Goal: Transaction & Acquisition: Subscribe to service/newsletter

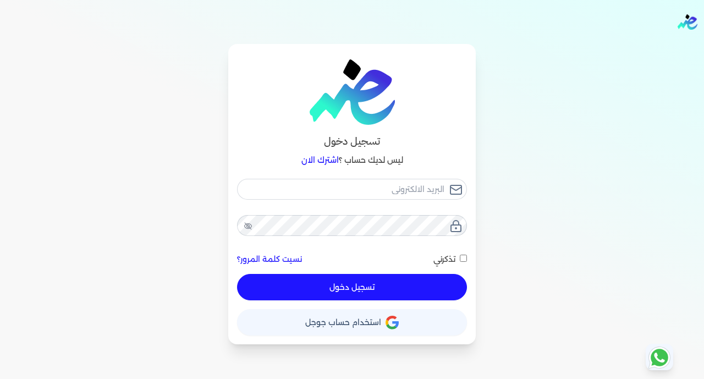
click at [369, 331] on button "حساب استخدام حساب جوجل" at bounding box center [352, 322] width 230 height 26
click at [356, 324] on span "استخدام حساب جوجل" at bounding box center [343, 323] width 76 height 8
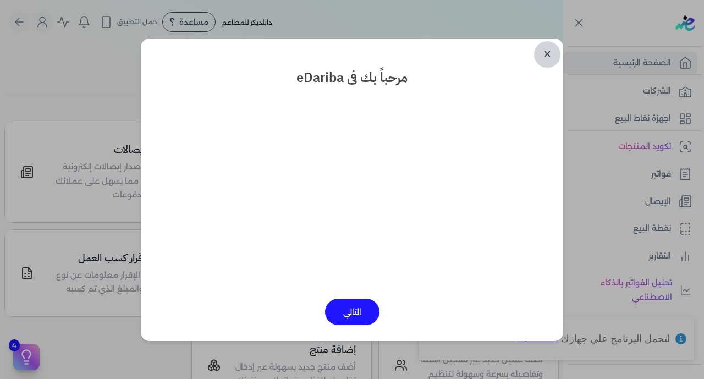
click at [544, 52] on link "✕" at bounding box center [547, 54] width 26 height 26
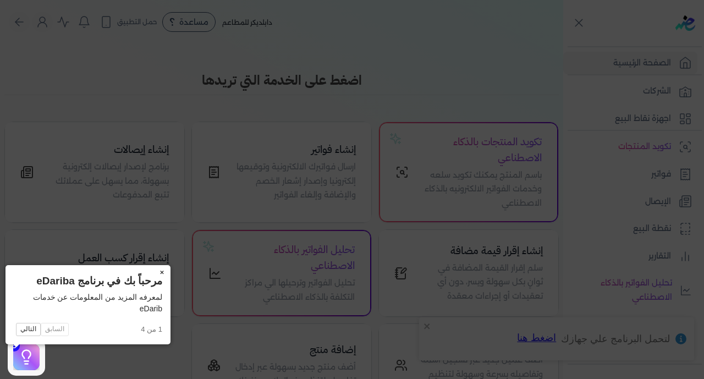
click at [153, 268] on button "×" at bounding box center [162, 272] width 18 height 15
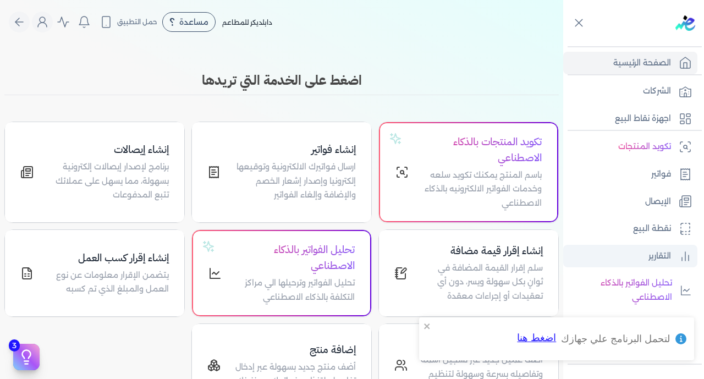
scroll to position [215, 0]
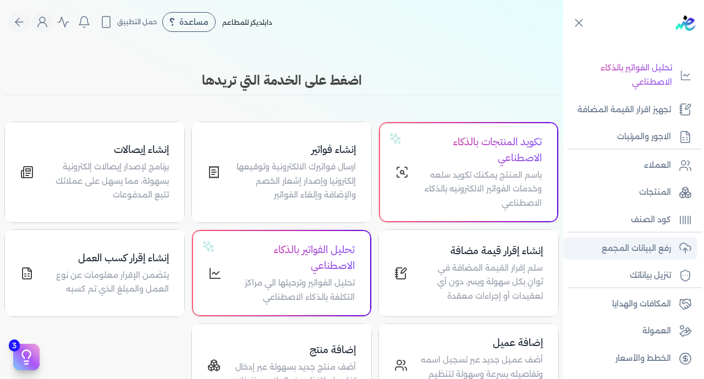
click at [621, 238] on link "رفع البيانات المجمع" at bounding box center [631, 248] width 134 height 23
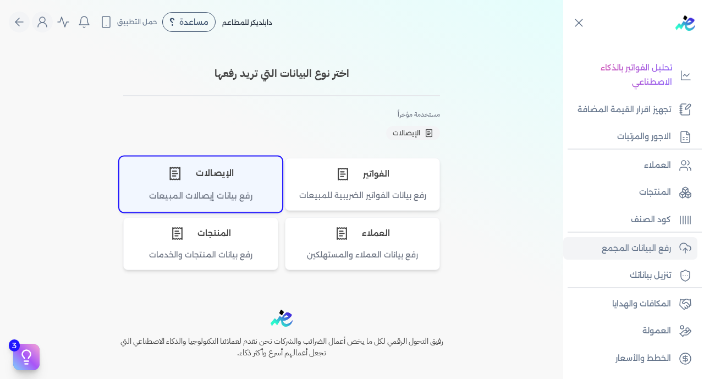
click at [225, 165] on div "الإيصالات" at bounding box center [201, 173] width 162 height 33
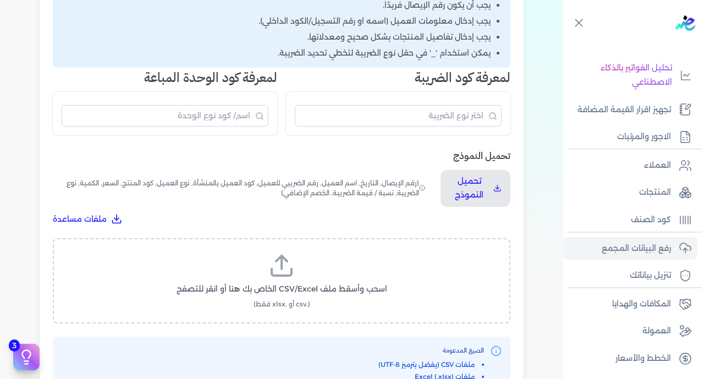
scroll to position [286, 0]
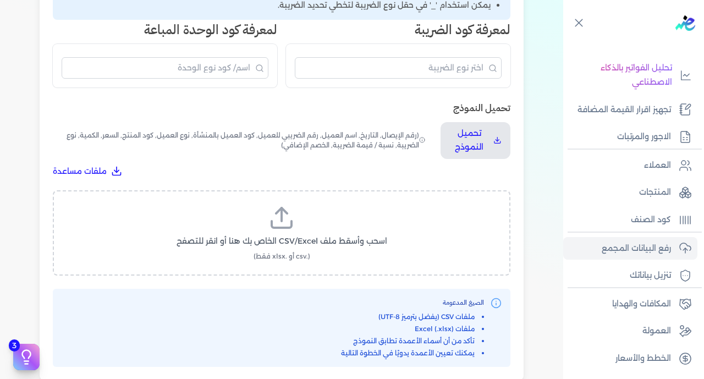
click at [267, 205] on label "اسحب وأسقط ملف CSV/Excel الخاص بك هنا أو انقر للتصفح (.csv أو .xlsx فقط)" at bounding box center [281, 233] width 429 height 57
click at [0, 0] on input "اسحب وأسقط ملف CSV/Excel الخاص بك هنا أو انقر للتصفح (.csv أو .xlsx فقط)" at bounding box center [0, 0] width 0 height 0
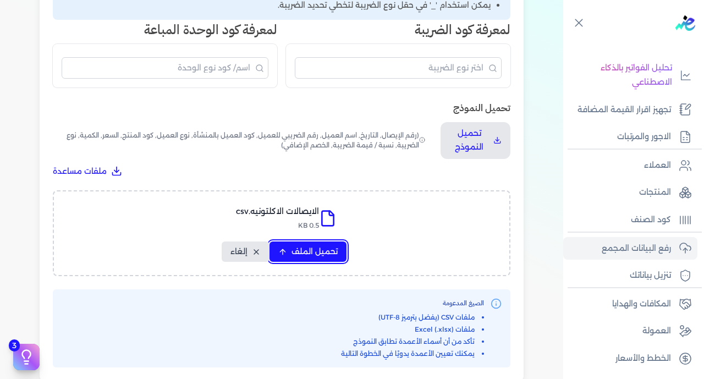
click at [303, 242] on button "تحميل الملف" at bounding box center [308, 252] width 77 height 20
select select "رقم الإيصال"
select select "سيريال المنتج"
select select "السعر"
select select "الكمية"
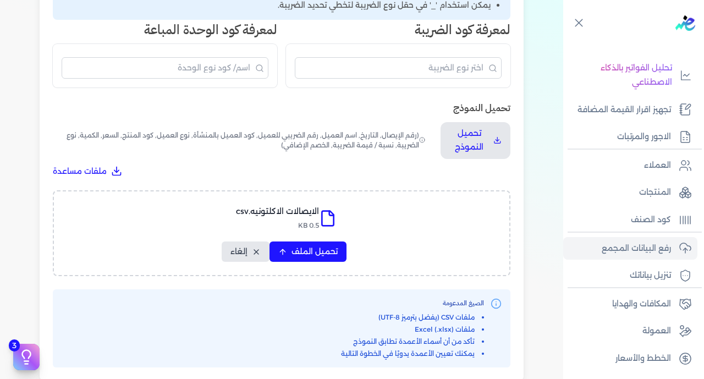
select select "نوع الضريبة"
select select "نسبة / قيمة الضريبة"
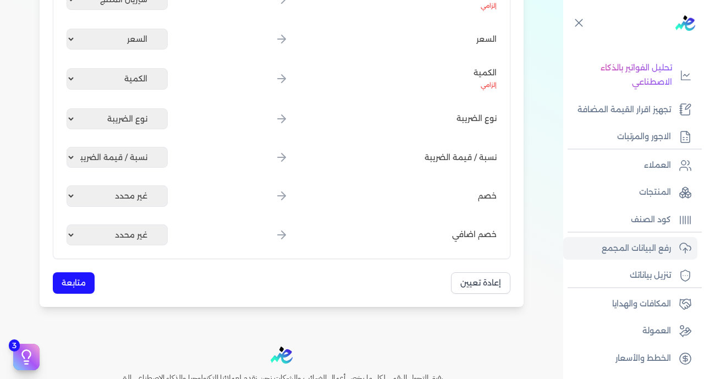
scroll to position [652, 0]
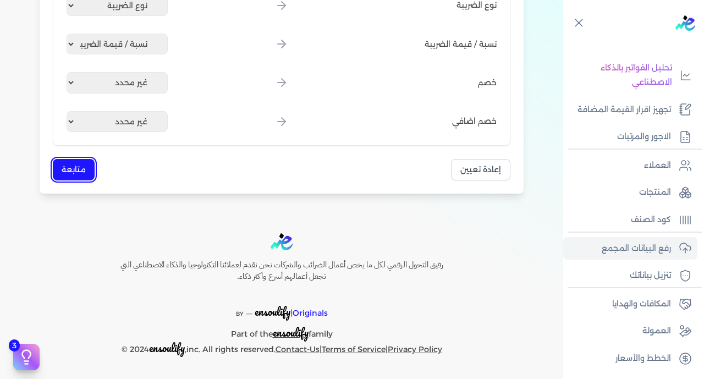
click at [90, 171] on button "متابعة" at bounding box center [74, 169] width 42 height 21
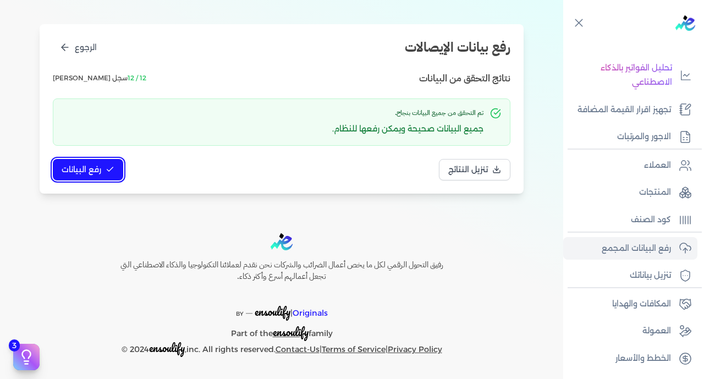
click at [103, 172] on button "رفع البيانات" at bounding box center [88, 169] width 70 height 21
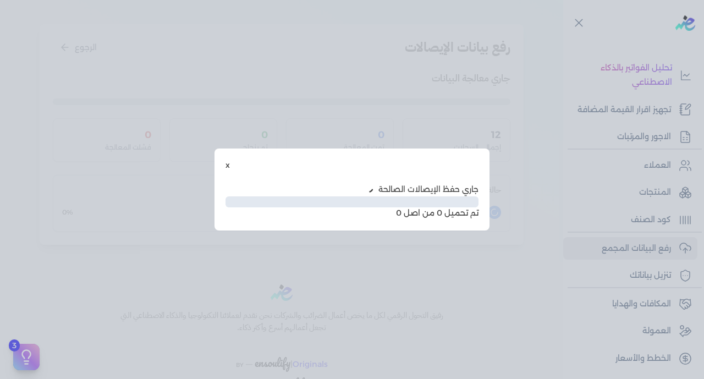
scroll to position [56, 0]
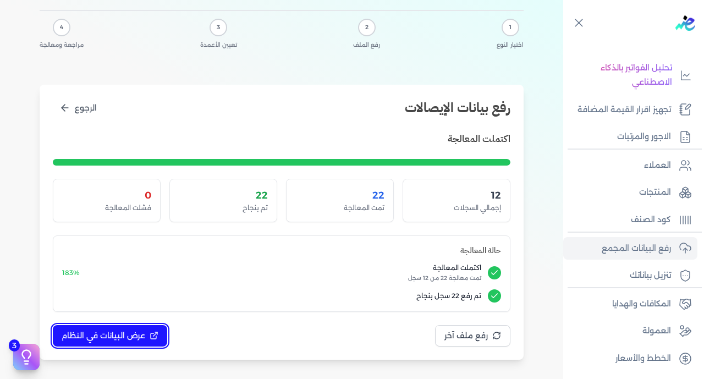
click at [127, 334] on span "عرض البيانات في النظام" at bounding box center [104, 336] width 84 height 12
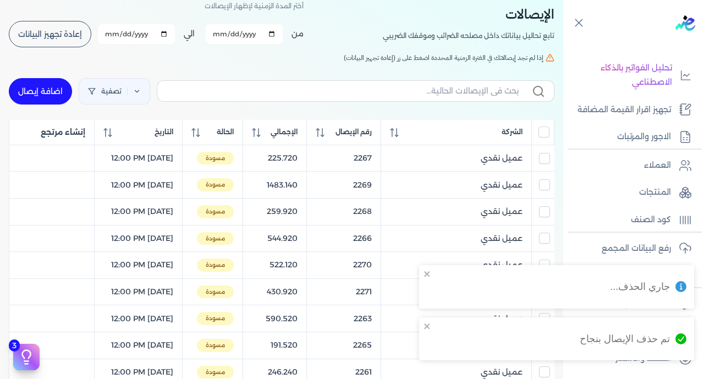
click at [544, 133] on input "All items unselected" at bounding box center [544, 132] width 11 height 11
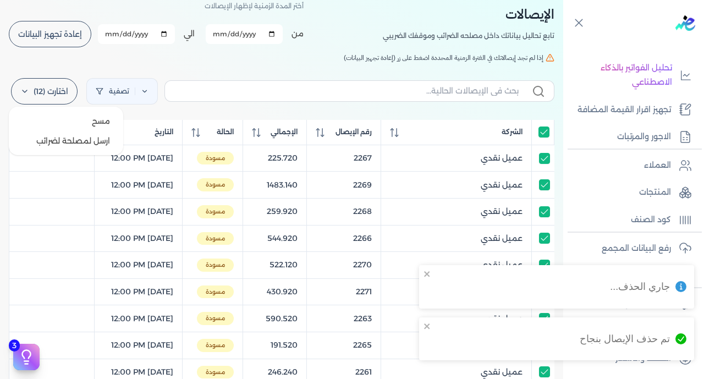
click at [29, 89] on icon at bounding box center [24, 91] width 9 height 9
click at [72, 149] on button "ارسل لمصلحة لضرائب" at bounding box center [66, 141] width 106 height 20
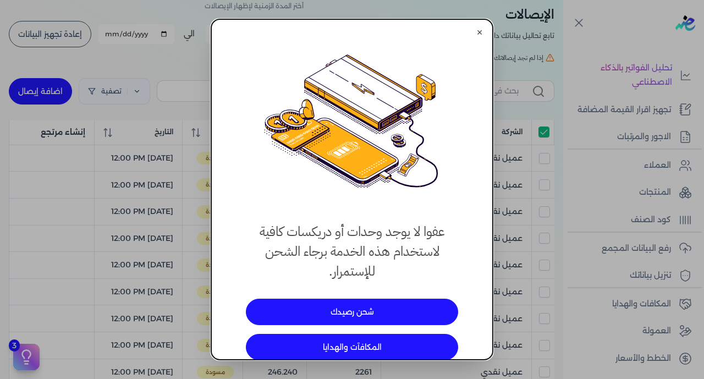
click at [482, 31] on button "✕" at bounding box center [480, 33] width 18 height 18
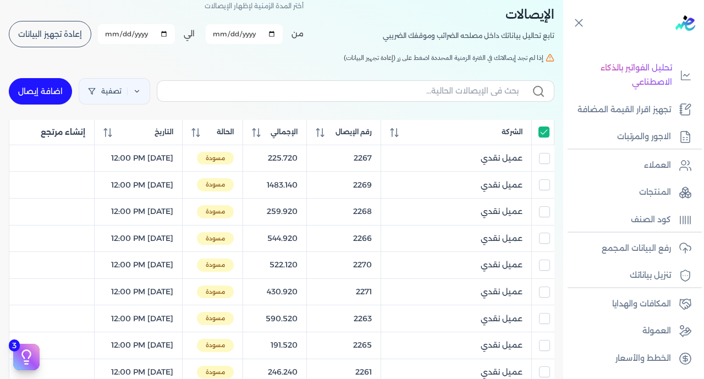
click at [542, 132] on input "All items selected" at bounding box center [544, 132] width 11 height 11
checkbox input "false"
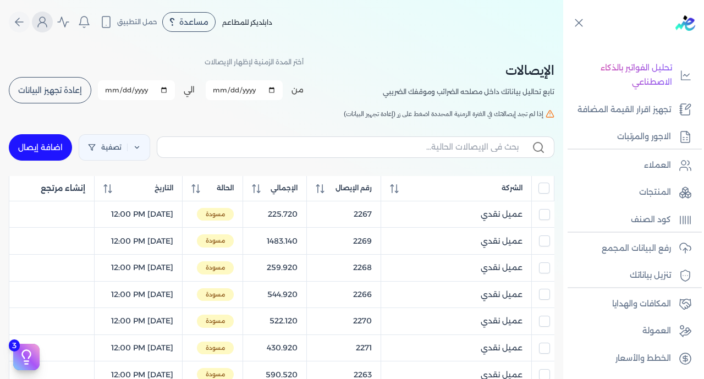
click at [45, 23] on icon "Global" at bounding box center [42, 25] width 9 height 4
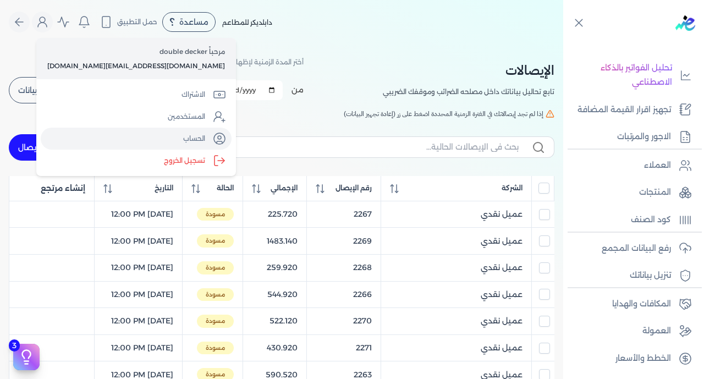
click at [134, 135] on link "الحساب" at bounding box center [136, 139] width 191 height 22
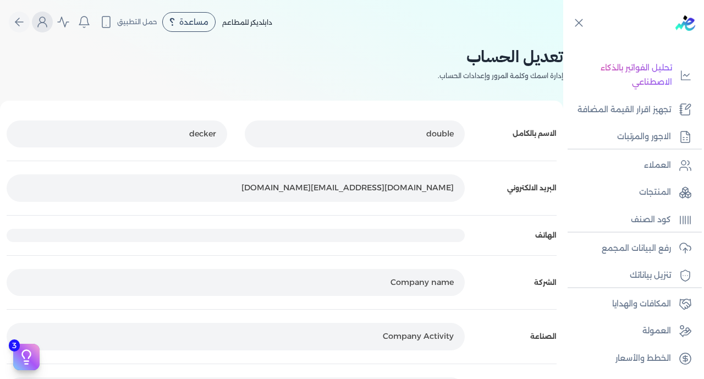
click at [49, 19] on icon "Global" at bounding box center [42, 21] width 13 height 13
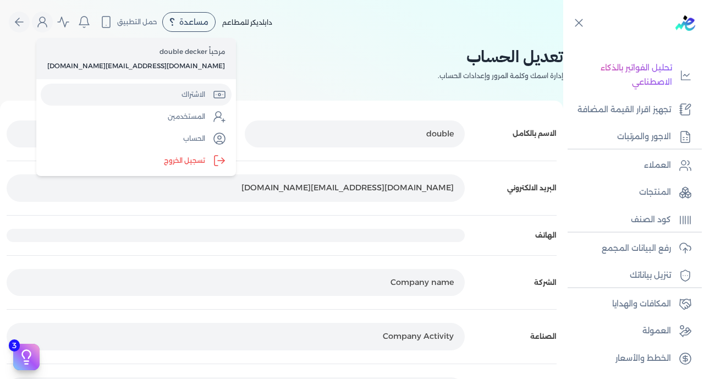
click at [104, 101] on link "الاشتراك" at bounding box center [136, 95] width 191 height 22
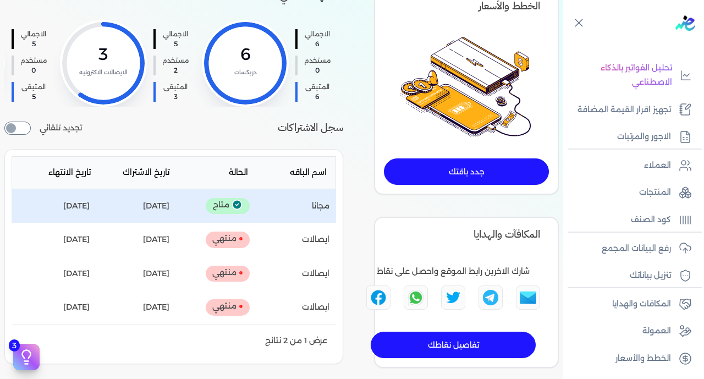
scroll to position [108, 0]
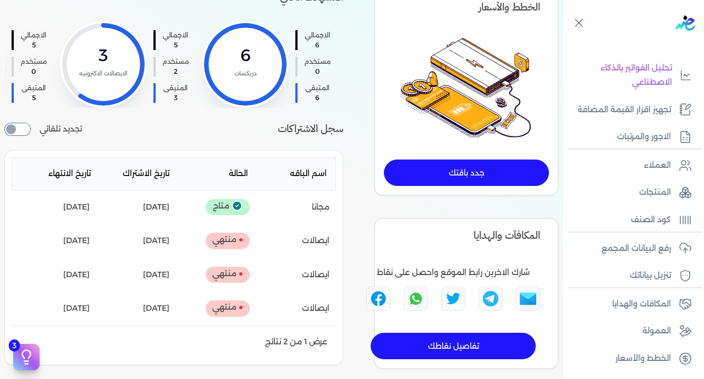
click at [19, 130] on input "checkbox" at bounding box center [17, 129] width 26 height 13
checkbox input "false"
click at [462, 172] on link "جدد باقتك" at bounding box center [466, 173] width 165 height 26
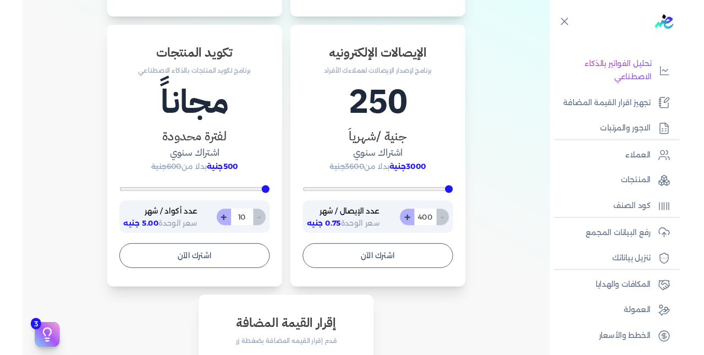
scroll to position [636, 0]
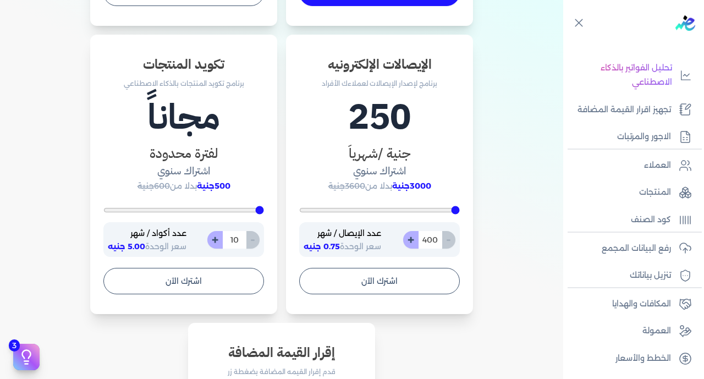
click at [411, 241] on button "+" at bounding box center [410, 240] width 15 height 18
type input "401"
click at [411, 241] on button "+" at bounding box center [410, 240] width 15 height 18
type input "402"
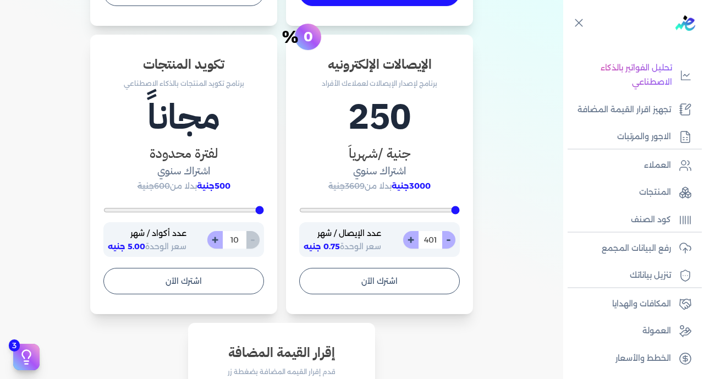
type input "402"
click at [411, 241] on button "+" at bounding box center [410, 240] width 15 height 18
type input "403"
click at [424, 241] on input "403" at bounding box center [430, 240] width 24 height 18
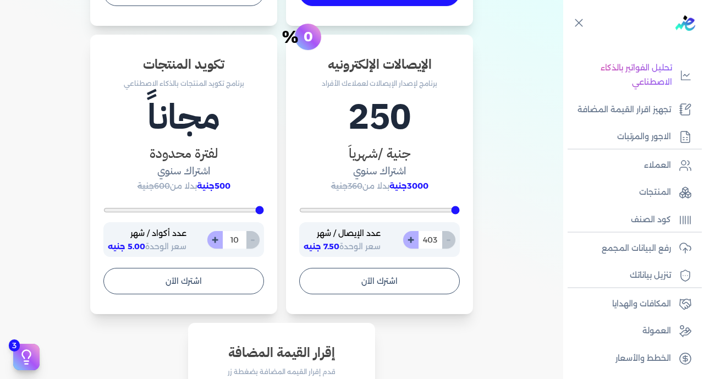
type input "400"
type input "40"
type input "400"
type input "4"
type input "5200"
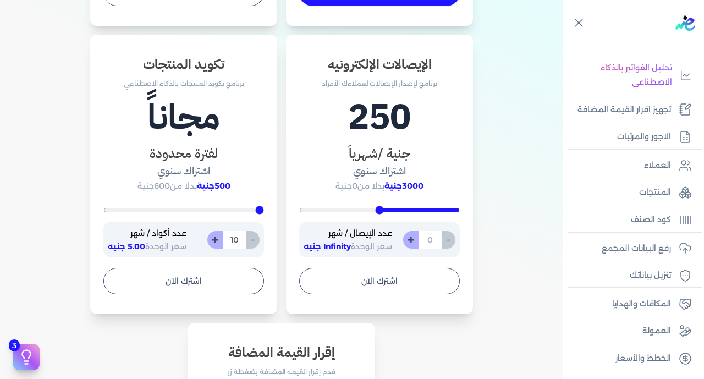
type input "400"
type input "6"
type input "400"
type input "60"
type input "600"
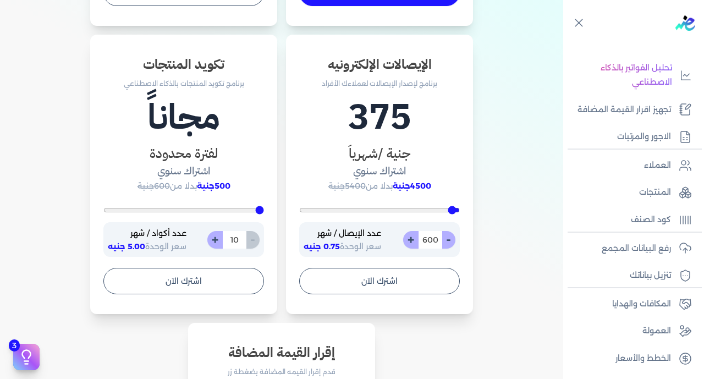
type input "600"
click at [387, 172] on h4 "اشتراك سنوي" at bounding box center [379, 171] width 161 height 16
click at [384, 158] on h3 "جنية /شهرياَ" at bounding box center [379, 154] width 161 height 20
click at [433, 239] on input "600" at bounding box center [430, 240] width 24 height 18
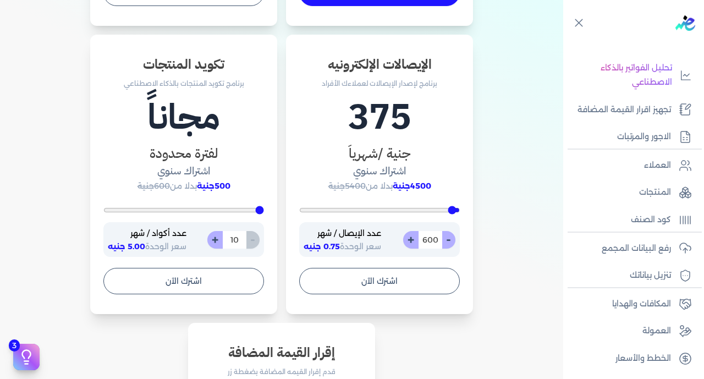
type input "400"
type input "2"
type input "400"
type input "20"
type input "400"
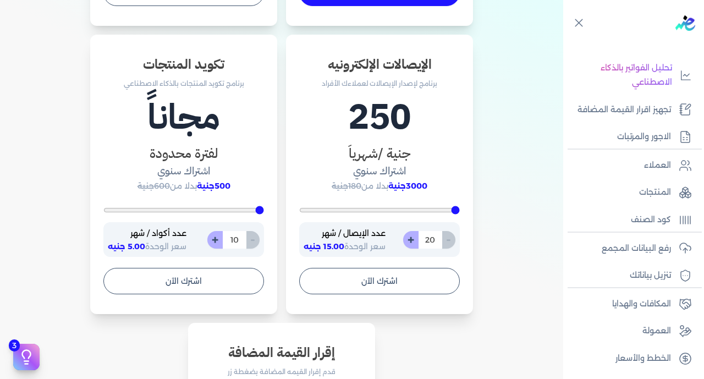
type input "200"
type input "400"
type input "20"
type input "400"
type input "2"
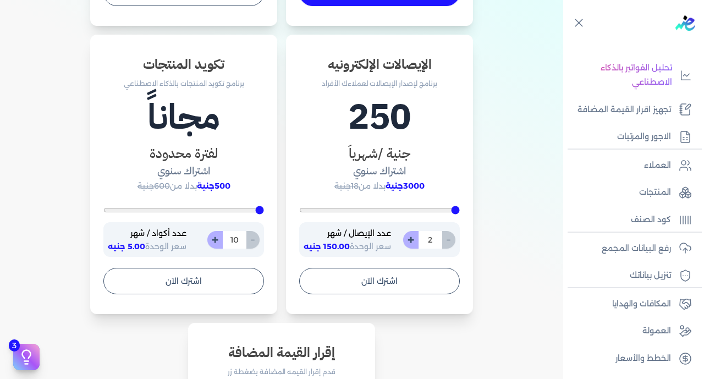
type input "5200"
type input "400"
type input "1"
type input "5200"
type input "400"
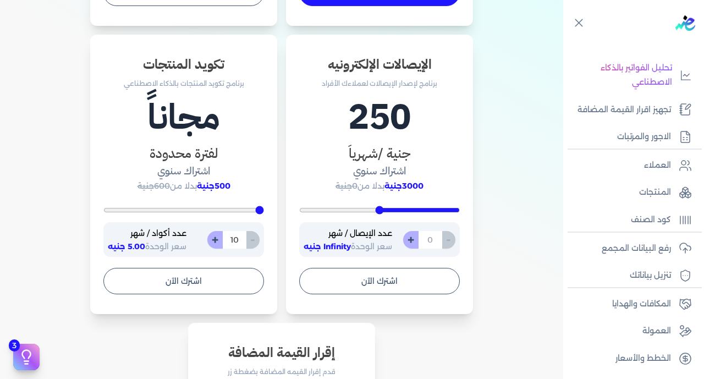
type input "0"
type input "5200"
type input "400"
type input "1"
type input "400"
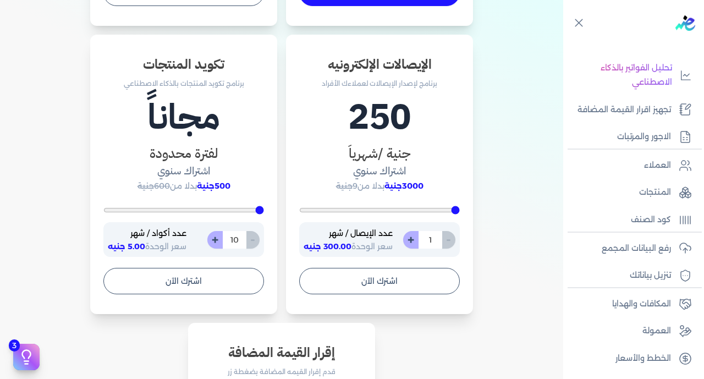
type input "10"
type input "400"
type input "100"
type input "400"
type input "10"
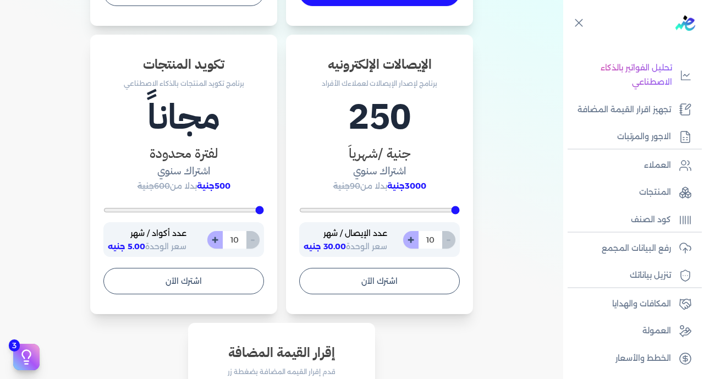
type input "400"
type input "1"
type input "5200"
type input "400"
type input "5"
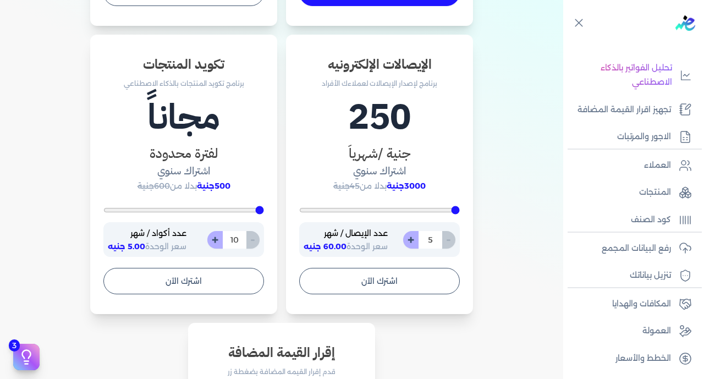
type input "400"
type input "50"
type input "500"
type input "400"
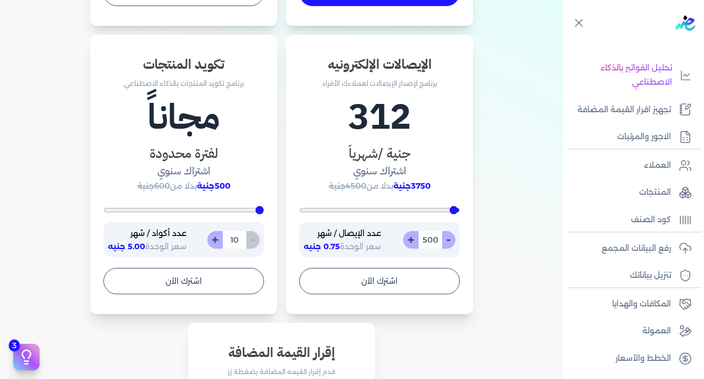
type input "50"
type input "400"
type input "5"
type input "5200"
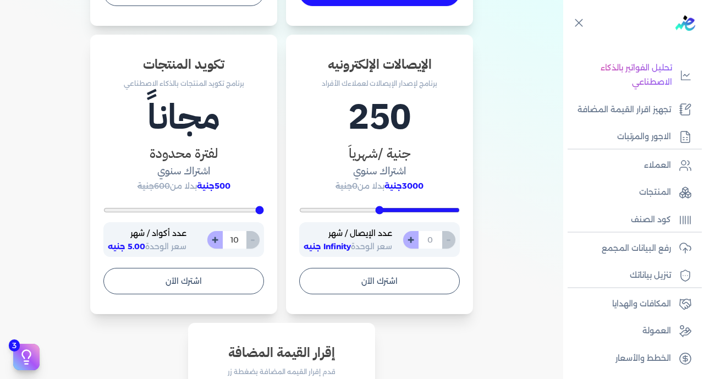
type input "400"
type input "4"
type input "400"
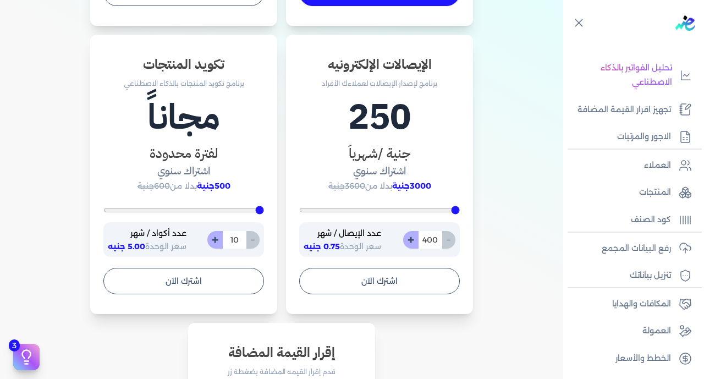
type input "40"
type input "400"
type input "4"
type input "5200"
type input "400"
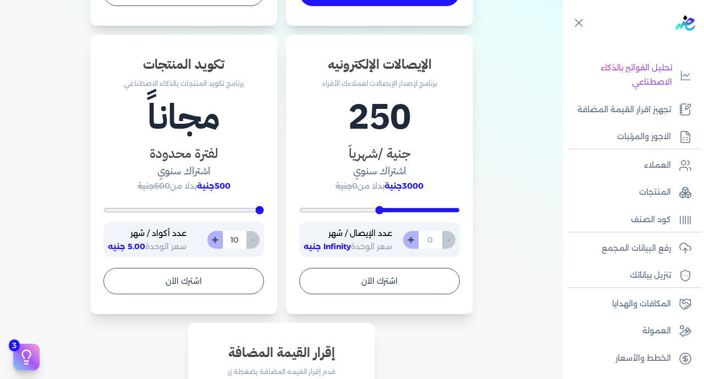
type input "3"
type input "400"
type input "30"
type input "400"
type input "300"
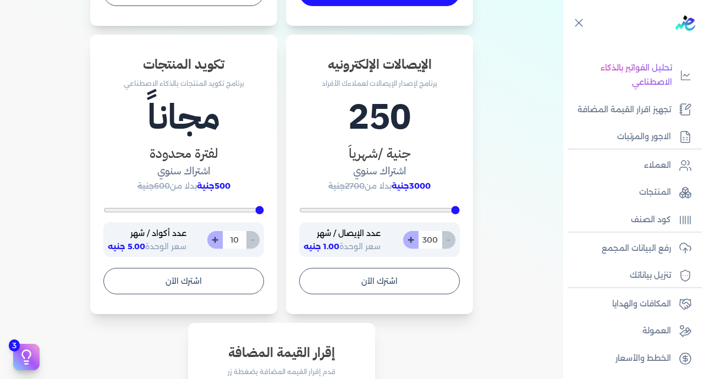
type input "400"
type input "30"
type input "400"
type input "3"
type input "5200"
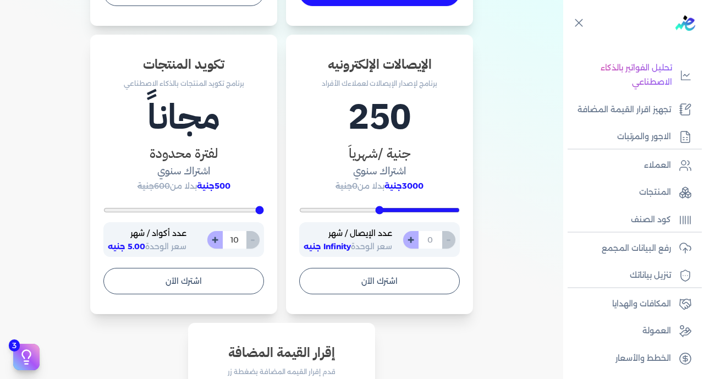
type input "400"
type input "2"
type input "400"
type input "20"
type input "400"
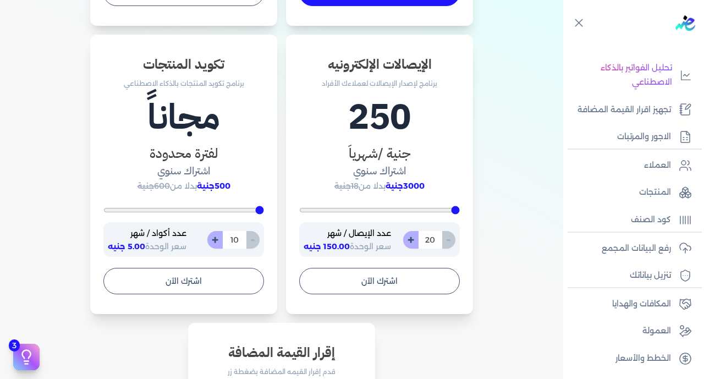
type input "200"
type input "400"
type input "20"
type input "400"
type input "2"
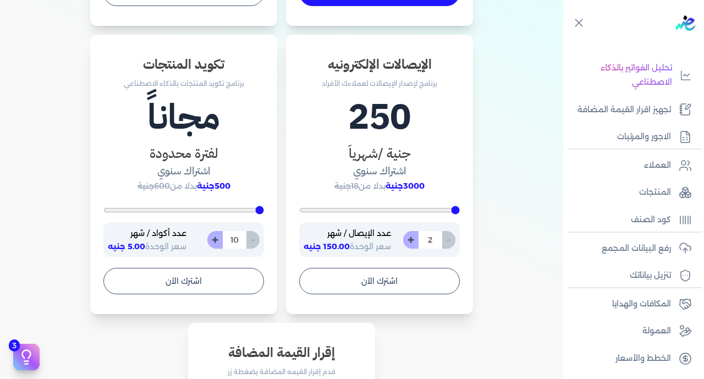
type input "5200"
type input "400"
type input "4"
type input "400"
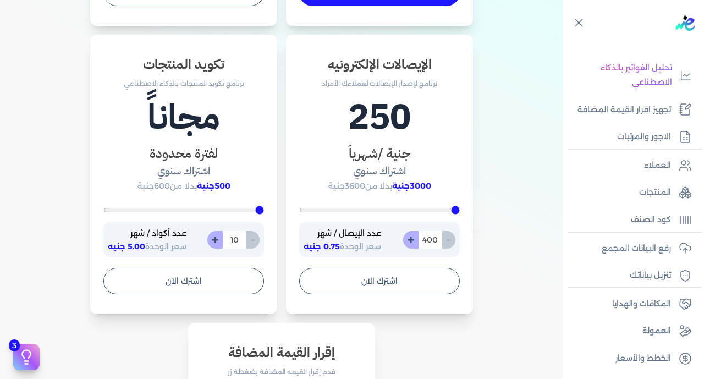
type input "400"
type input "40"
type input "400"
type input "4"
type input "5200"
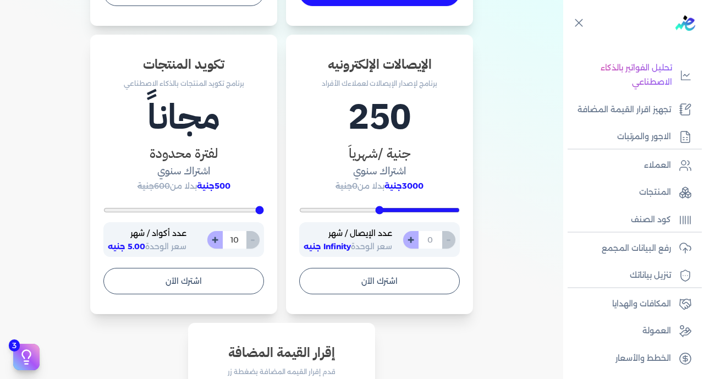
type input "400"
type input "5"
type input "400"
type input "50"
type input "500"
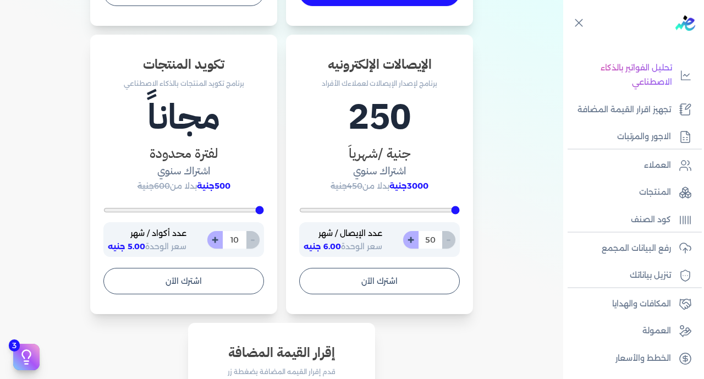
type input "500"
type input "400"
type input "50"
type input "400"
type input "5"
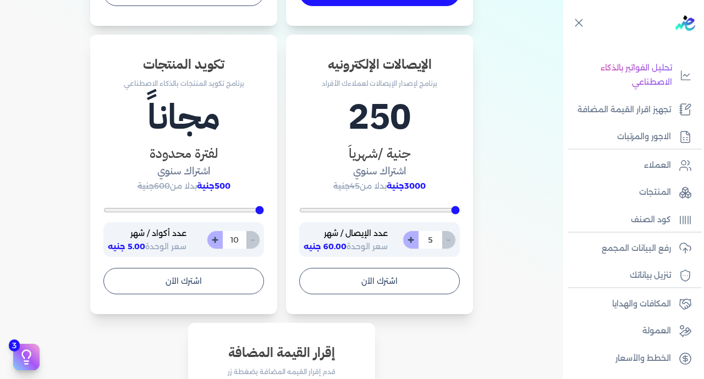
type input "5200"
type input "400"
type input "4"
type input "400"
type input "45"
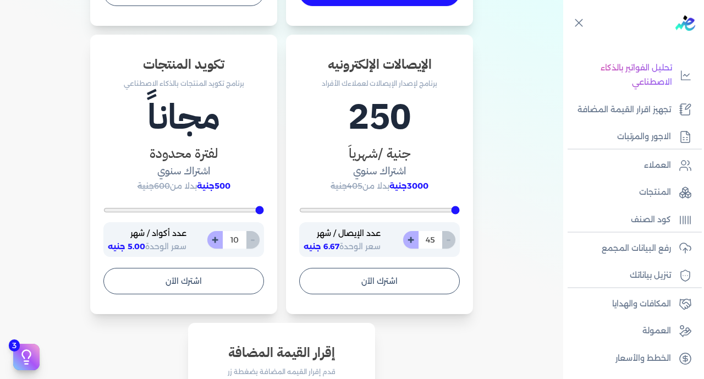
type input "450"
type input "400"
type input "45"
type input "400"
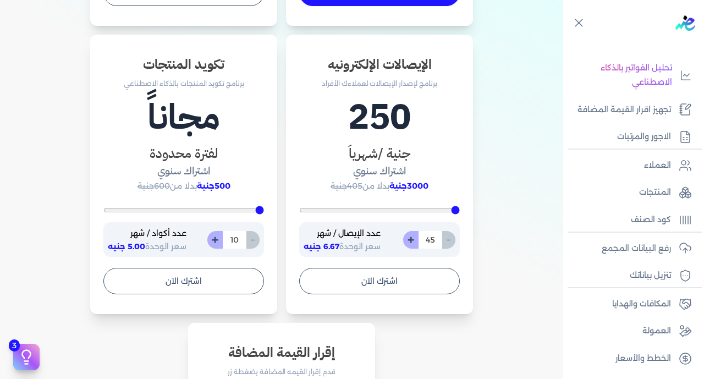
type input "4"
type input "5200"
type input "400"
type input "4"
type input "400"
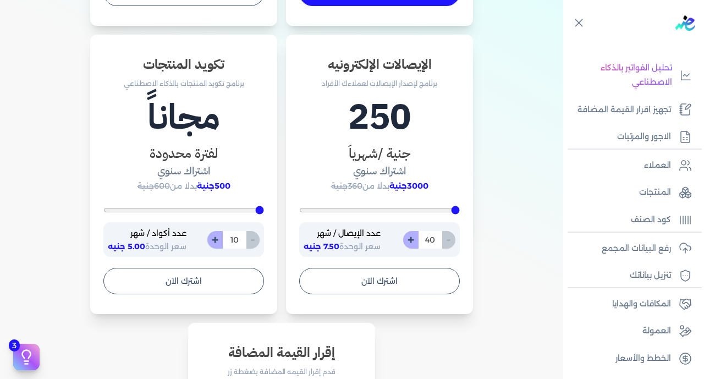
type input "400"
